Goal: Complete application form: Complete application form

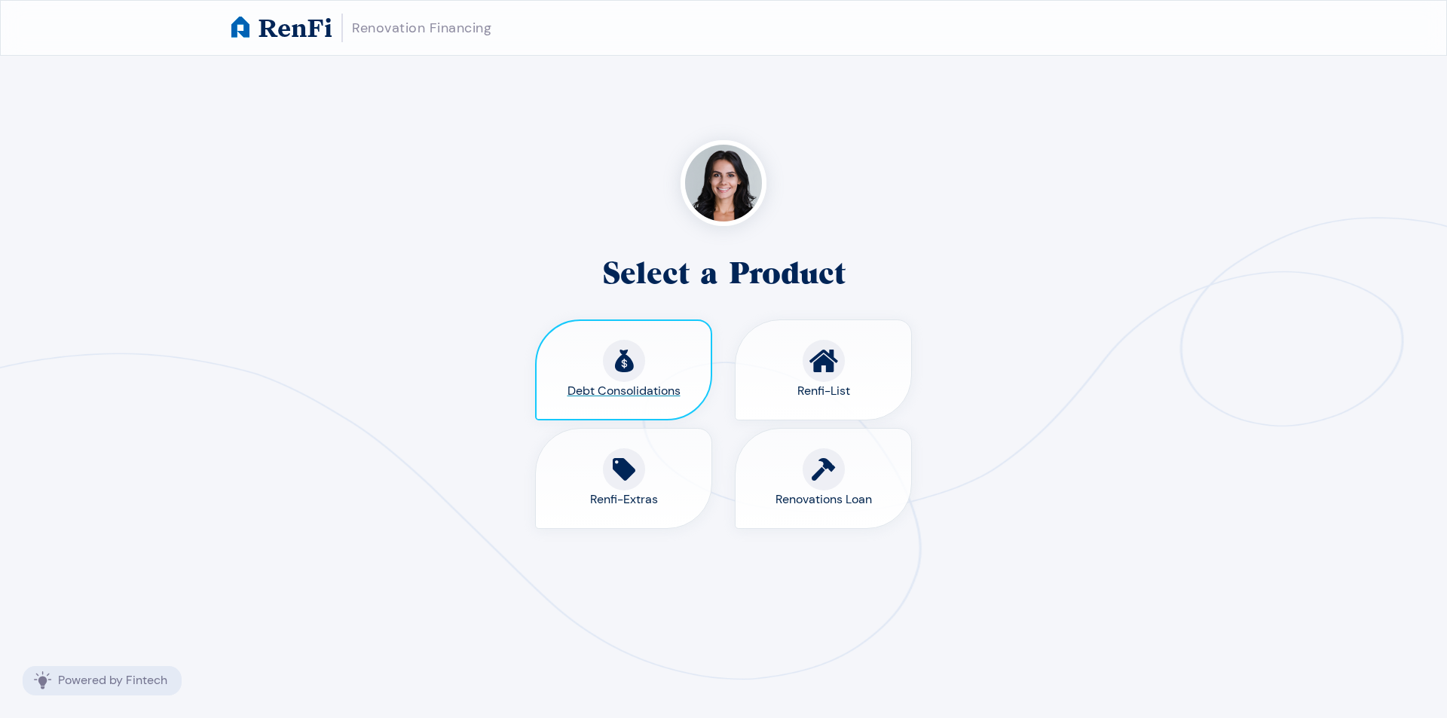
click at [665, 382] on span "Debt Consolidations" at bounding box center [623, 391] width 113 height 18
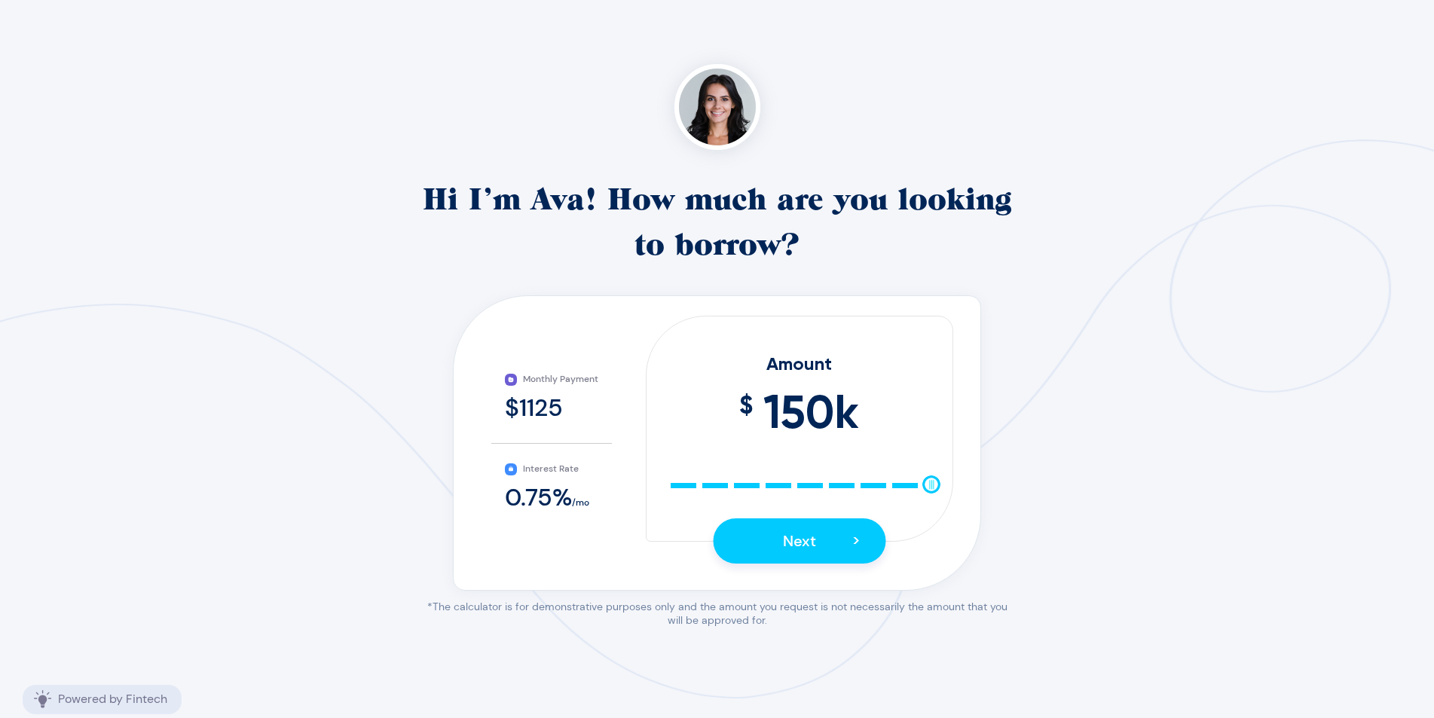
scroll to position [174, 0]
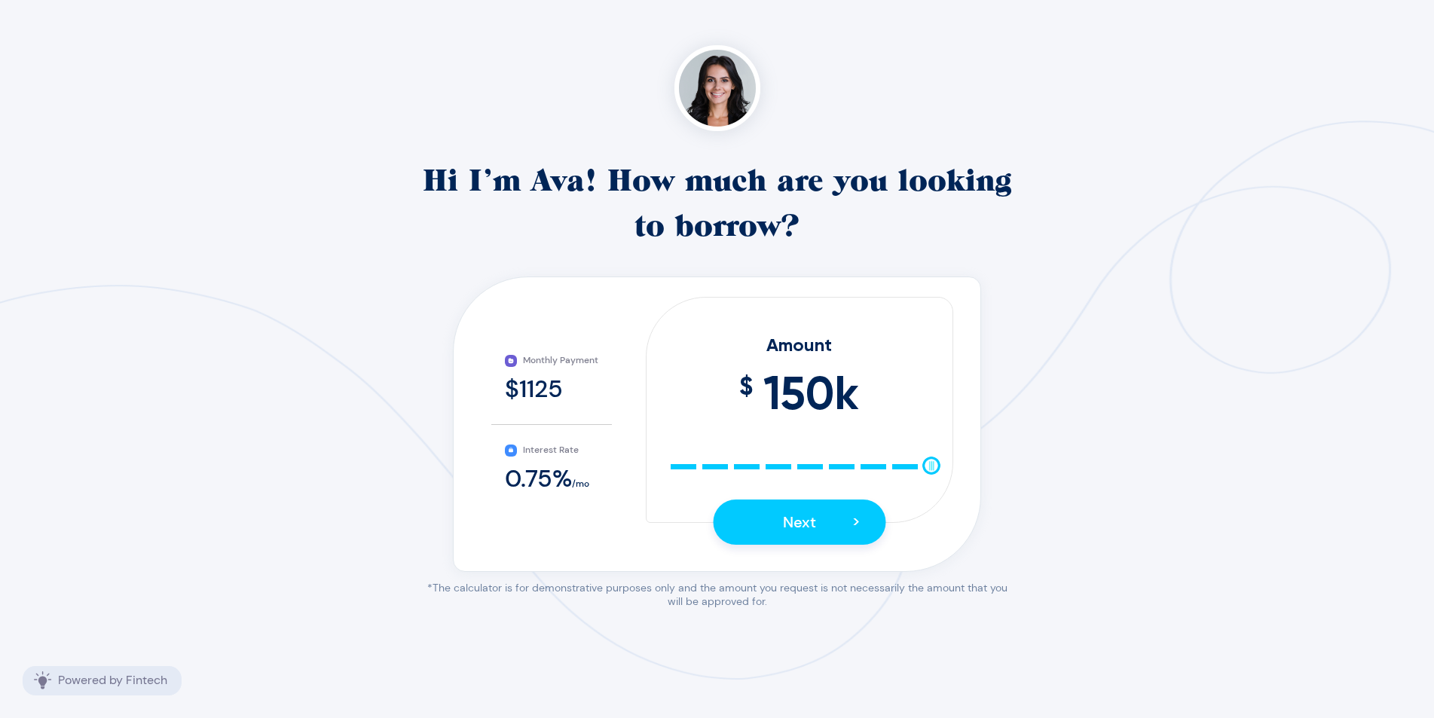
drag, startPoint x: 931, startPoint y: 466, endPoint x: 790, endPoint y: 406, distance: 154.0
click at [978, 463] on div "Monthly Payment $1125 Interest Rate 0.75 % /mo Amount $ 150 k 10 25 40 55 70 85…" at bounding box center [717, 424] width 528 height 295
click at [822, 523] on button "Next >" at bounding box center [799, 522] width 173 height 45
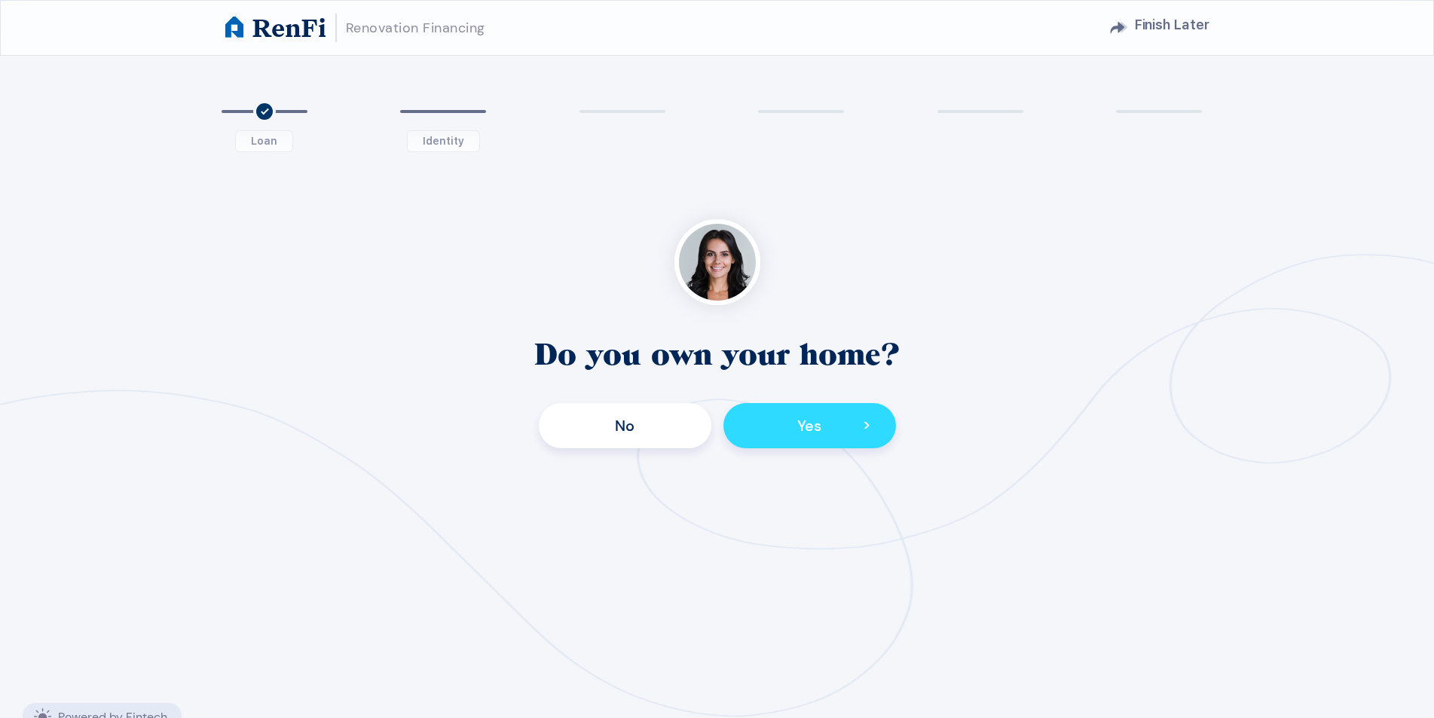
click at [840, 419] on button "Yes >" at bounding box center [809, 425] width 173 height 45
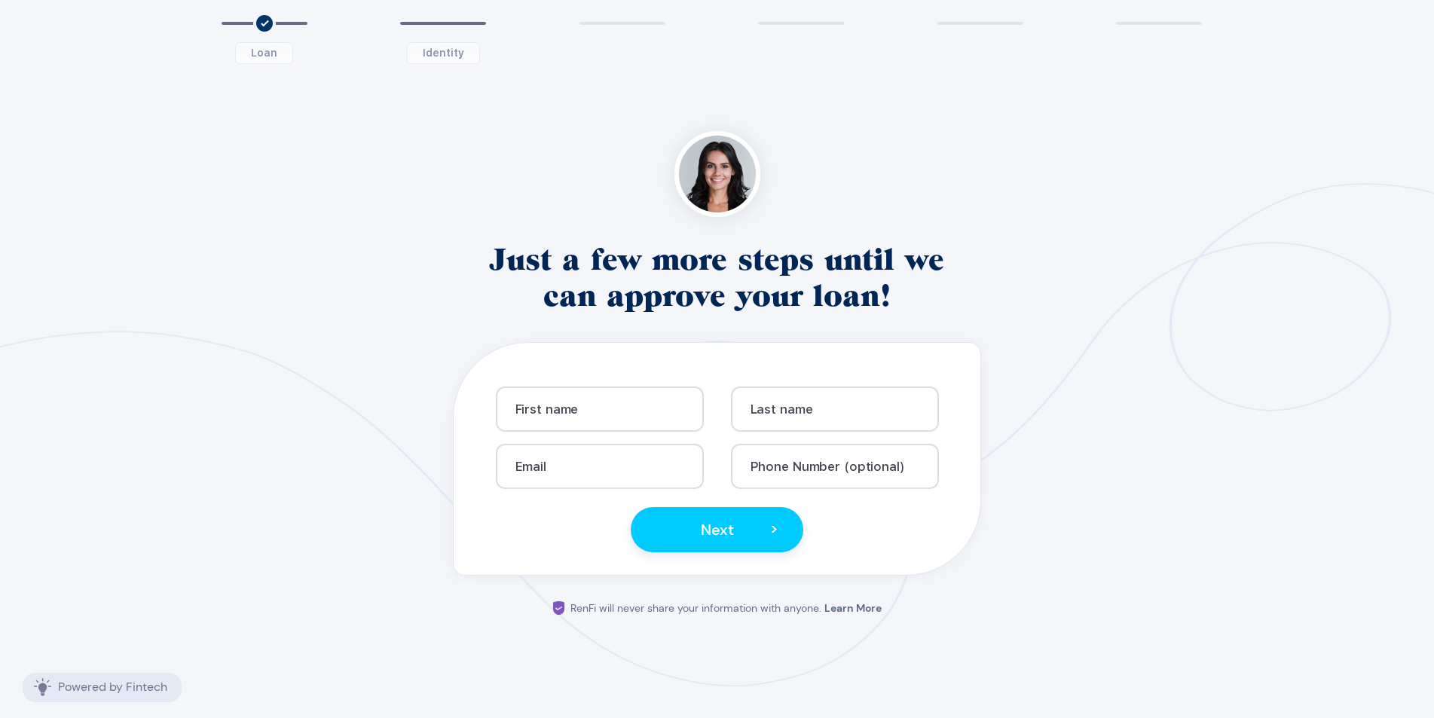
scroll to position [95, 0]
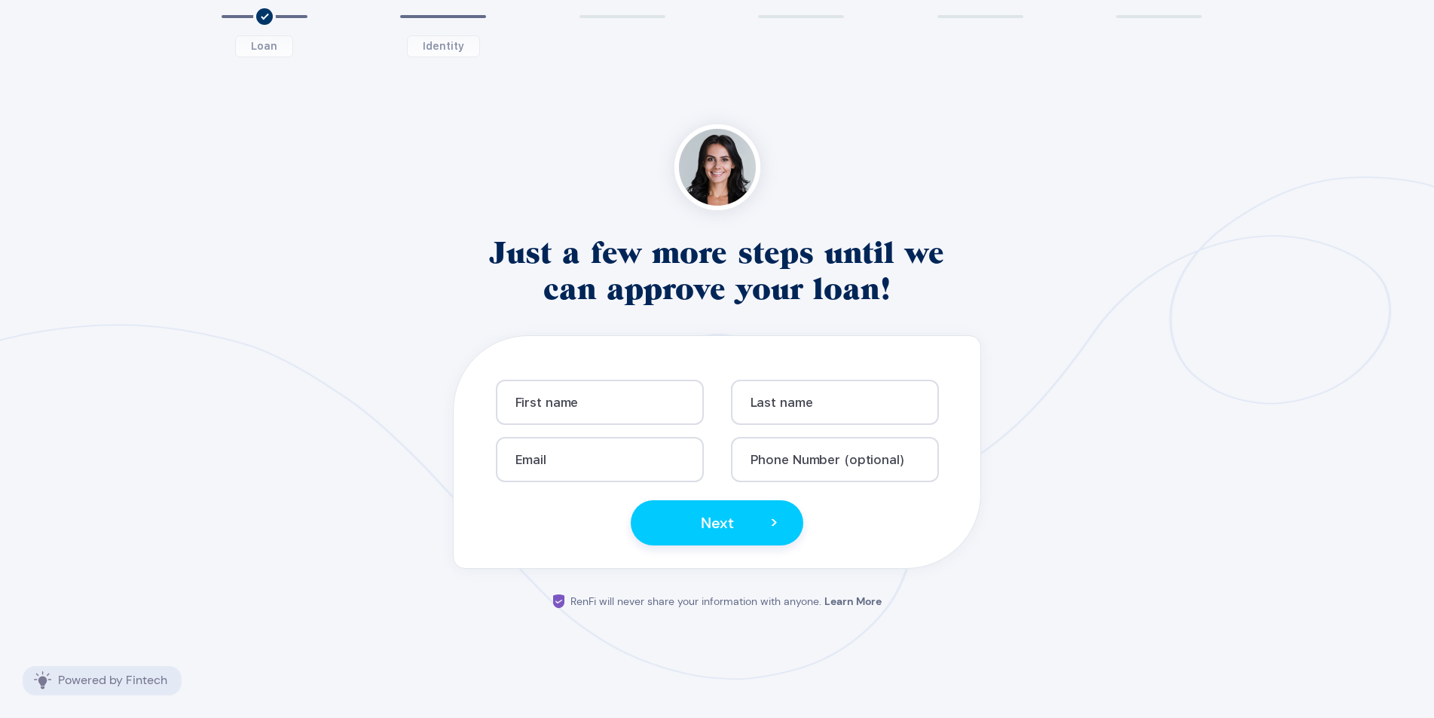
click at [579, 426] on div "Email Info" at bounding box center [600, 453] width 208 height 57
click at [584, 403] on input "text" at bounding box center [606, 408] width 182 height 13
drag, startPoint x: 717, startPoint y: 537, endPoint x: 955, endPoint y: 530, distance: 238.2
click at [723, 537] on button "Next >" at bounding box center [717, 522] width 173 height 45
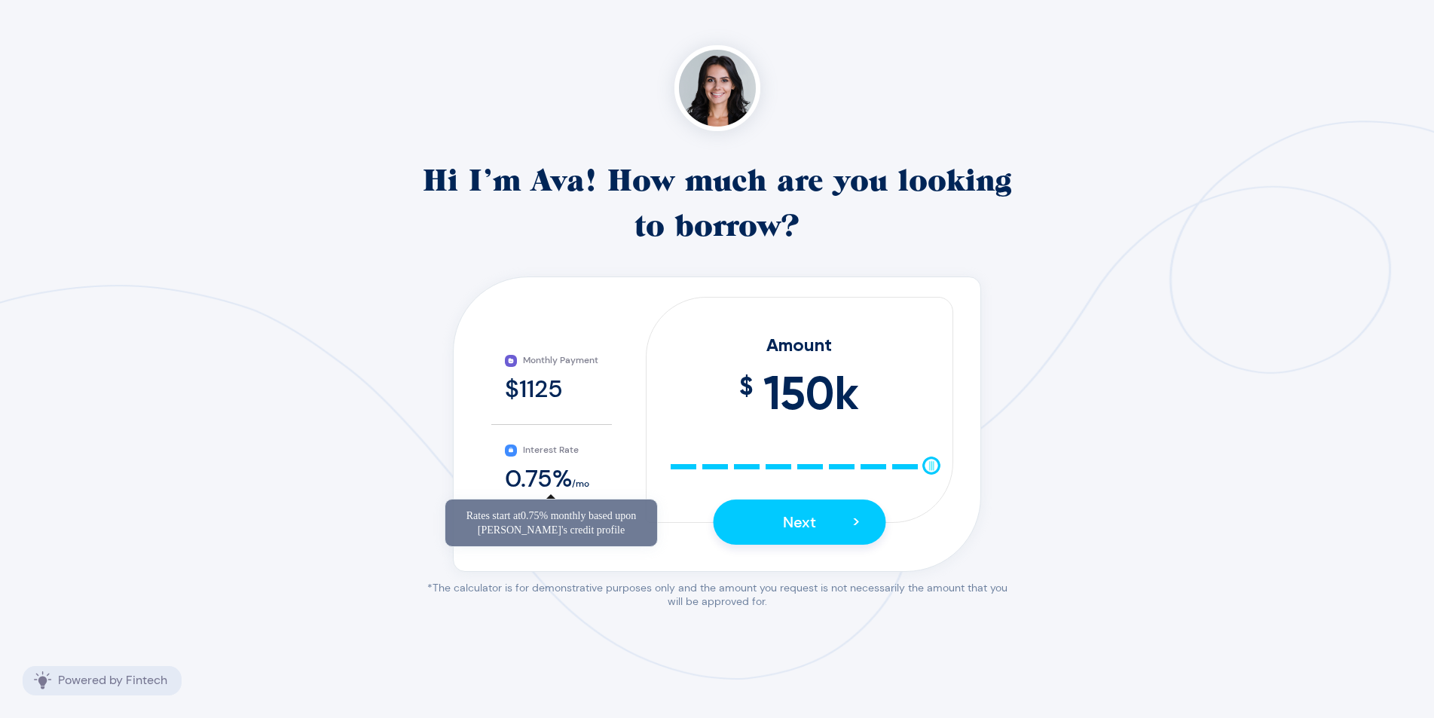
click at [533, 482] on span "0.75 %" at bounding box center [538, 479] width 67 height 32
click at [567, 475] on span "0.75 %" at bounding box center [538, 479] width 67 height 32
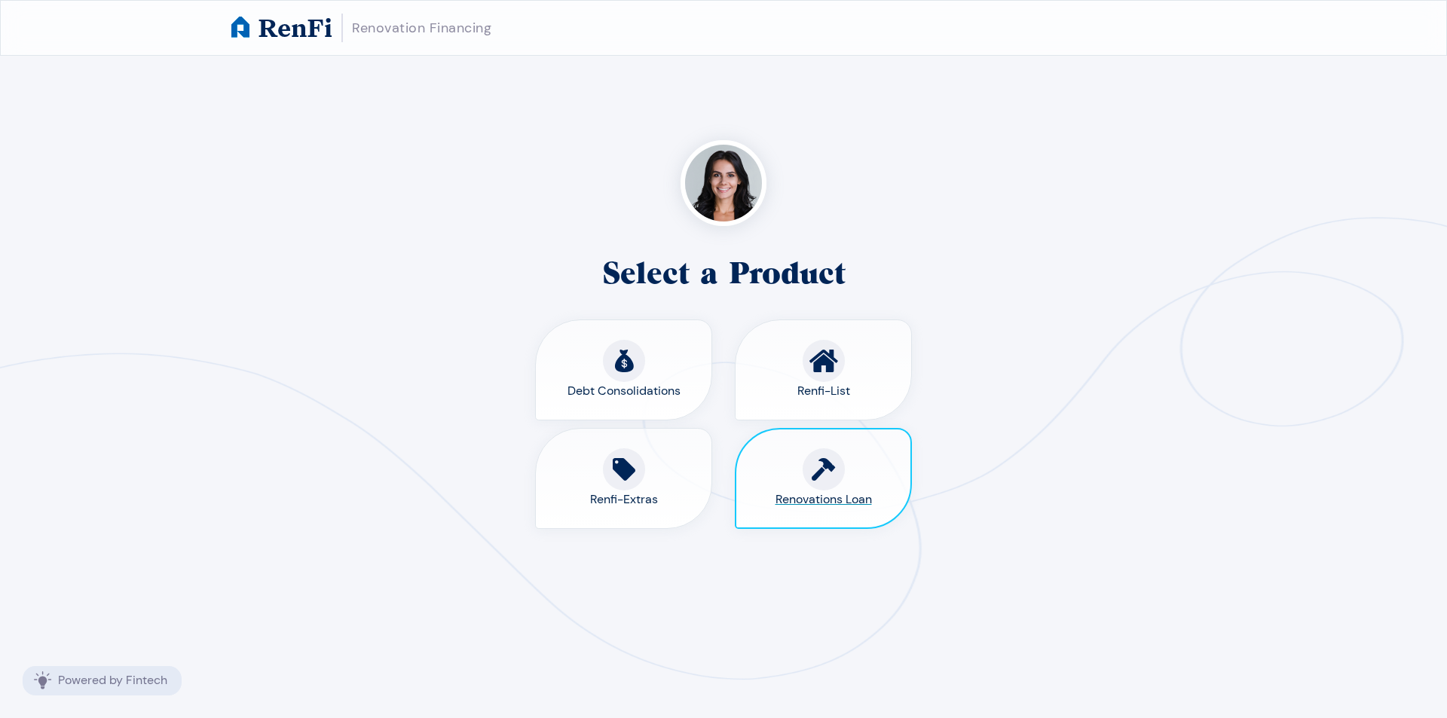
click at [825, 472] on circle at bounding box center [823, 469] width 42 height 42
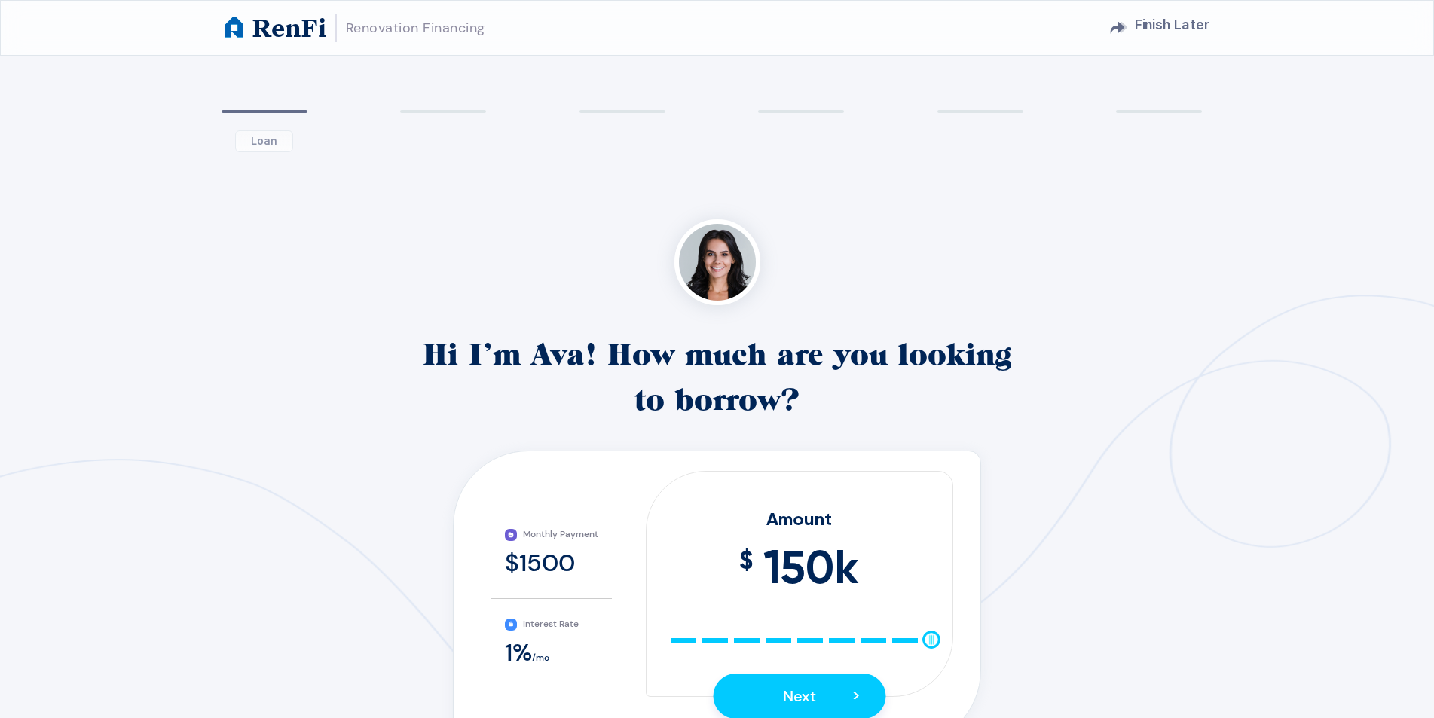
scroll to position [174, 0]
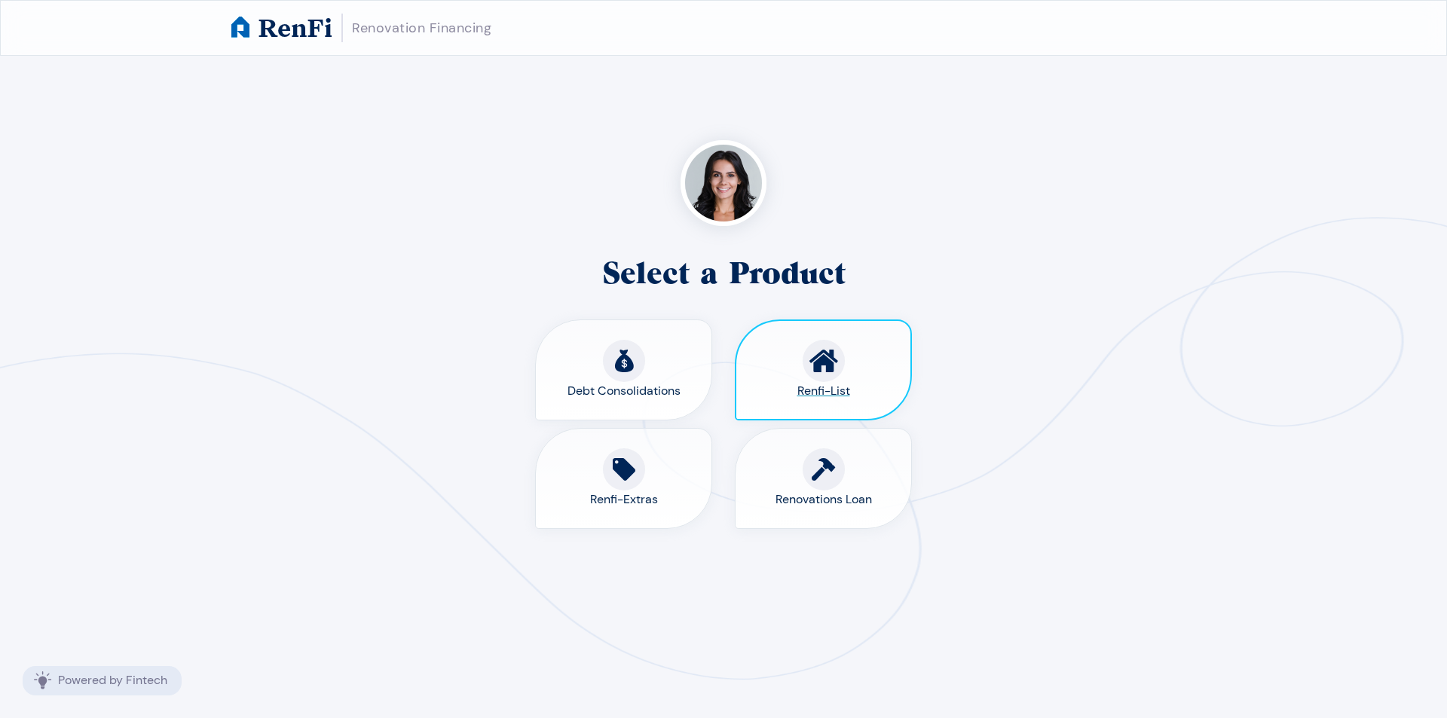
click at [825, 348] on circle at bounding box center [823, 361] width 42 height 42
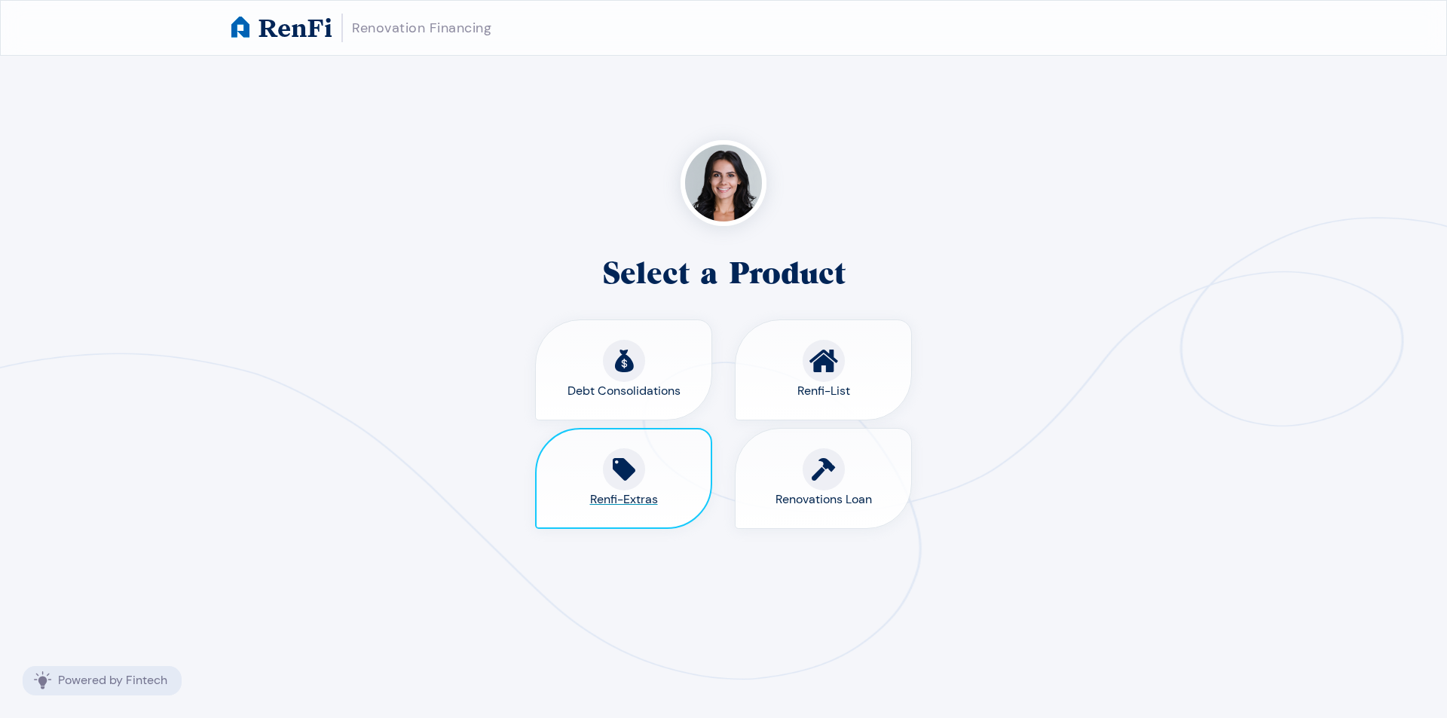
click at [620, 497] on span "Renfi-Extras" at bounding box center [624, 500] width 68 height 18
